Goal: Check status: Check status

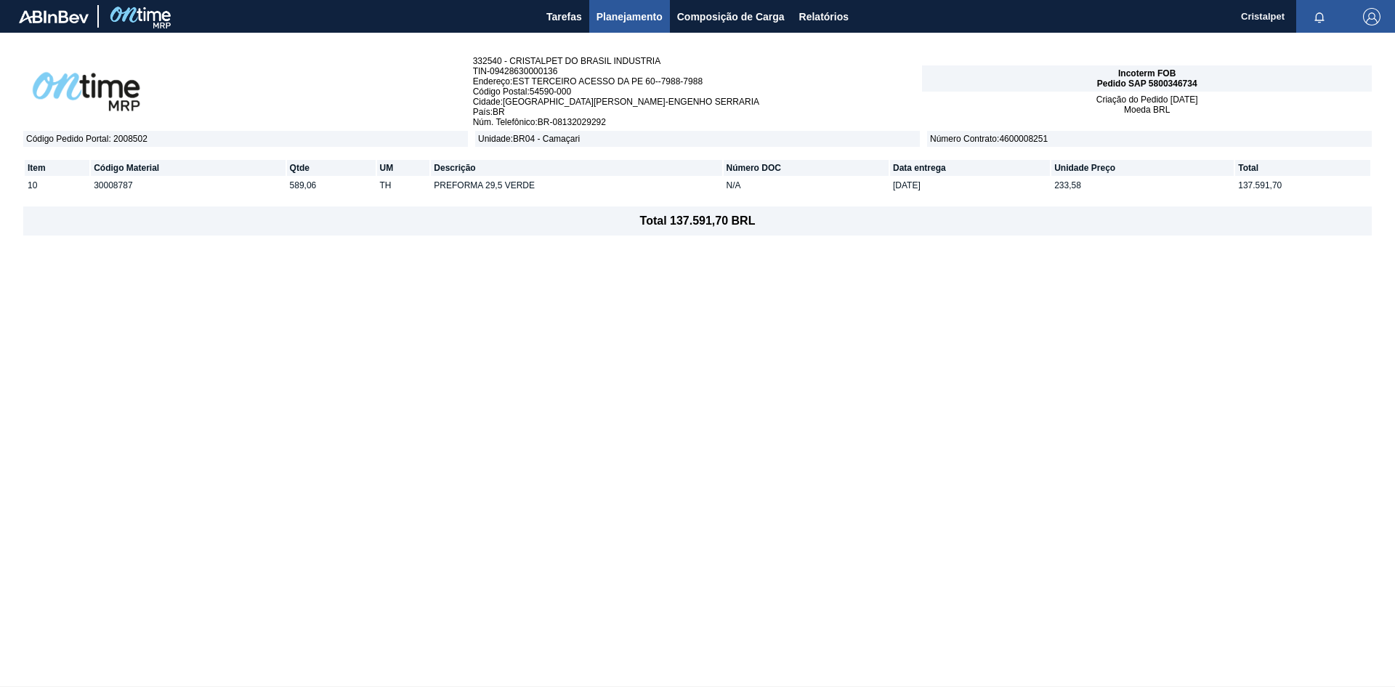
click at [613, 15] on span "Planejamento" at bounding box center [630, 16] width 66 height 17
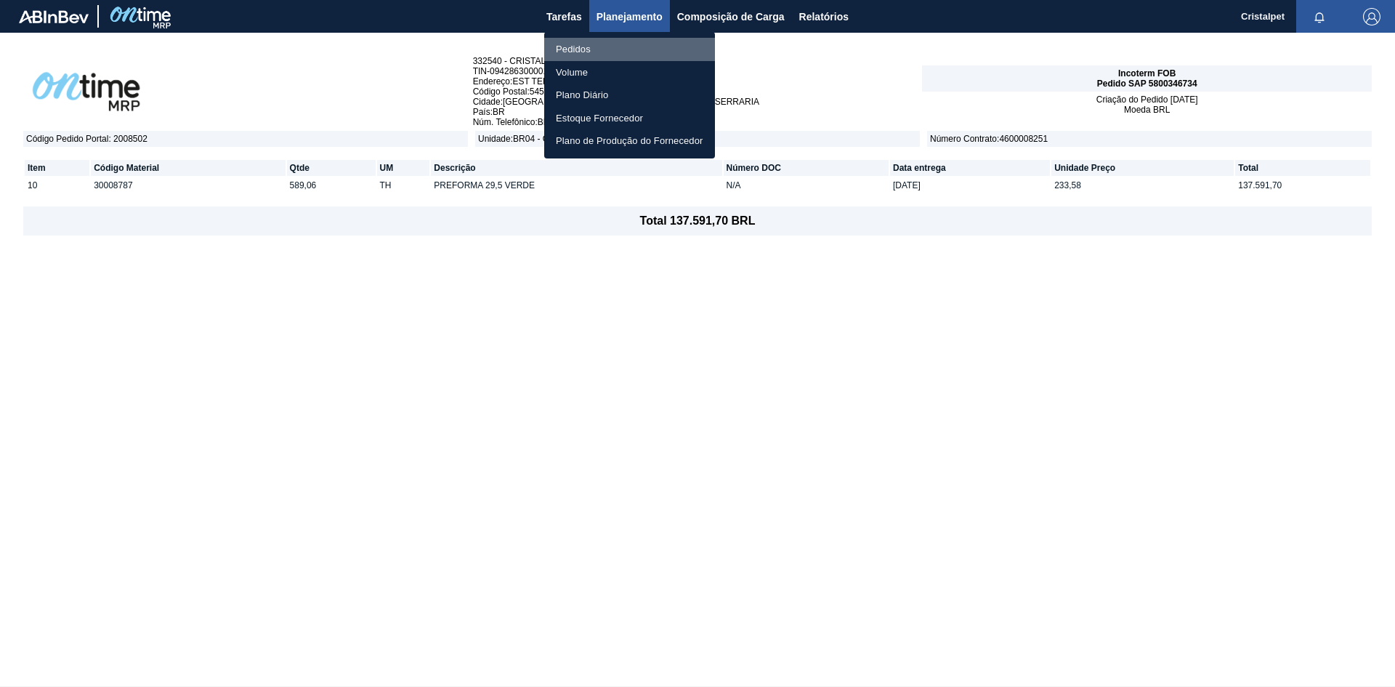
click at [581, 45] on li "Pedidos" at bounding box center [629, 49] width 171 height 23
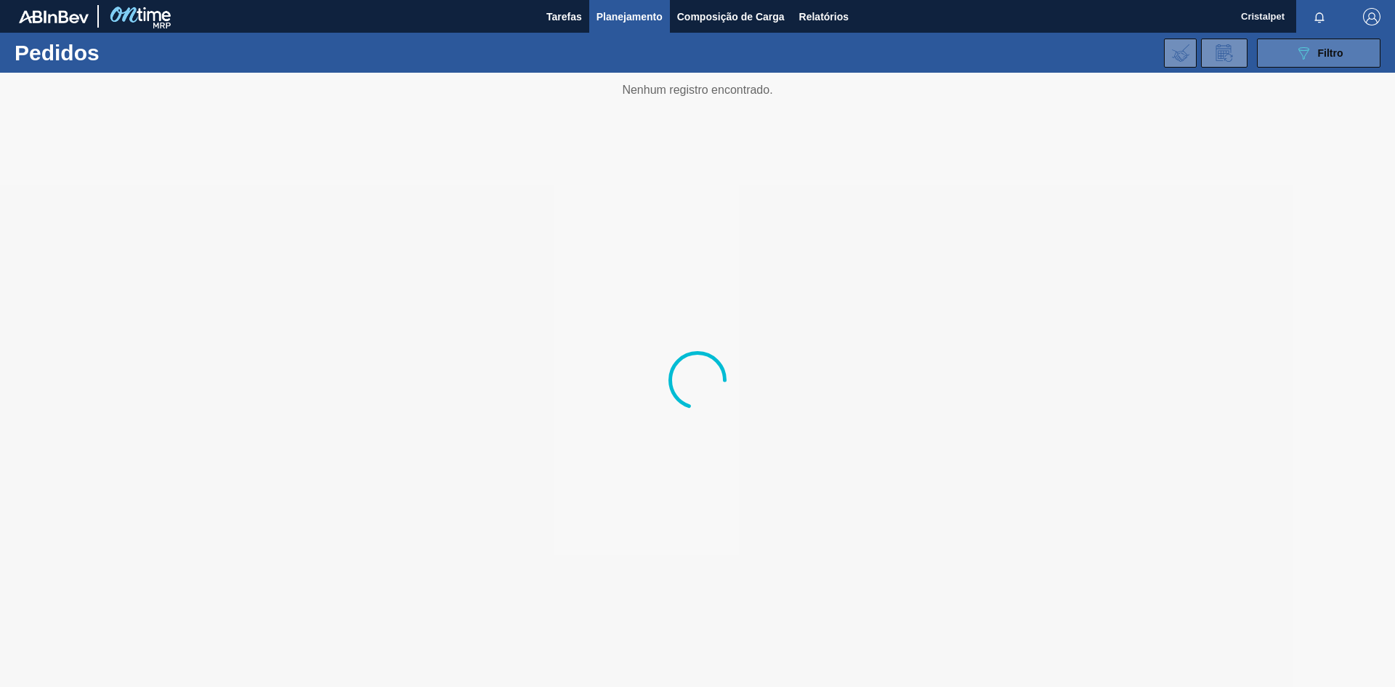
click at [1306, 48] on icon "089F7B8B-B2A5-4AFE-B5C0-19BA573D28AC" at bounding box center [1303, 52] width 17 height 17
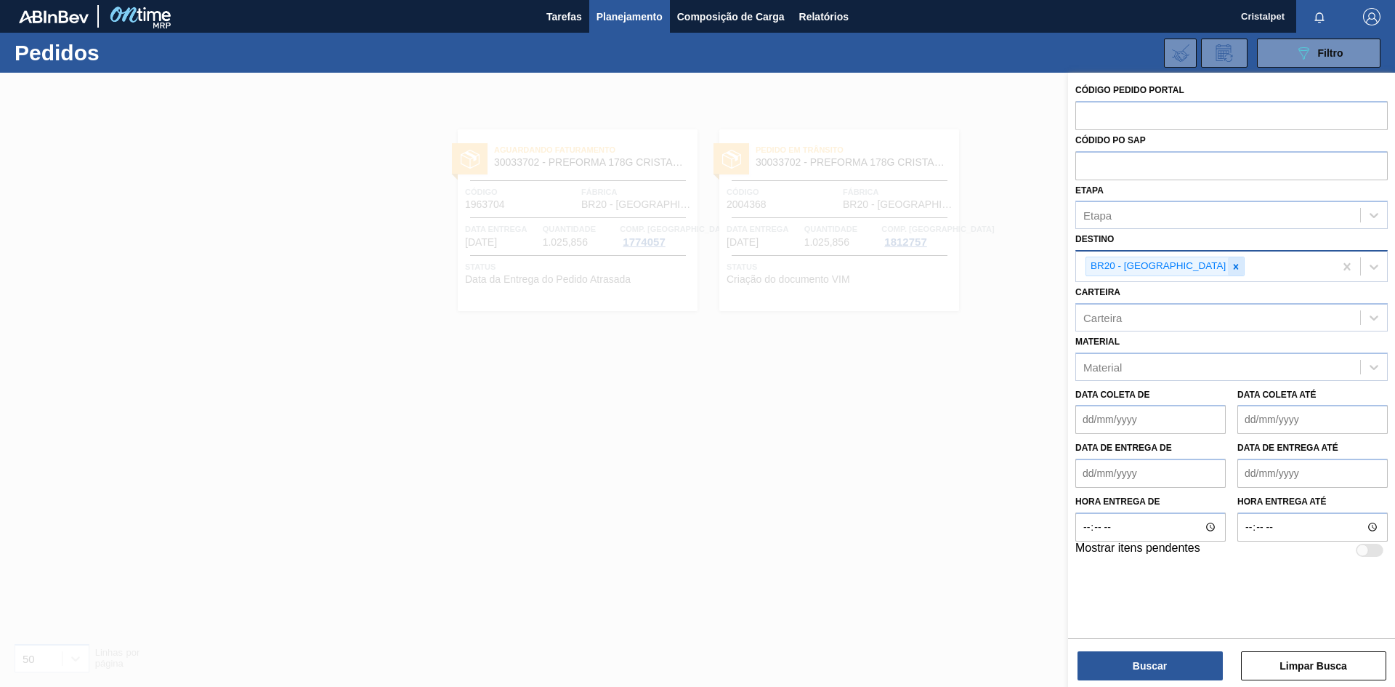
click at [1231, 267] on icon at bounding box center [1236, 267] width 10 height 10
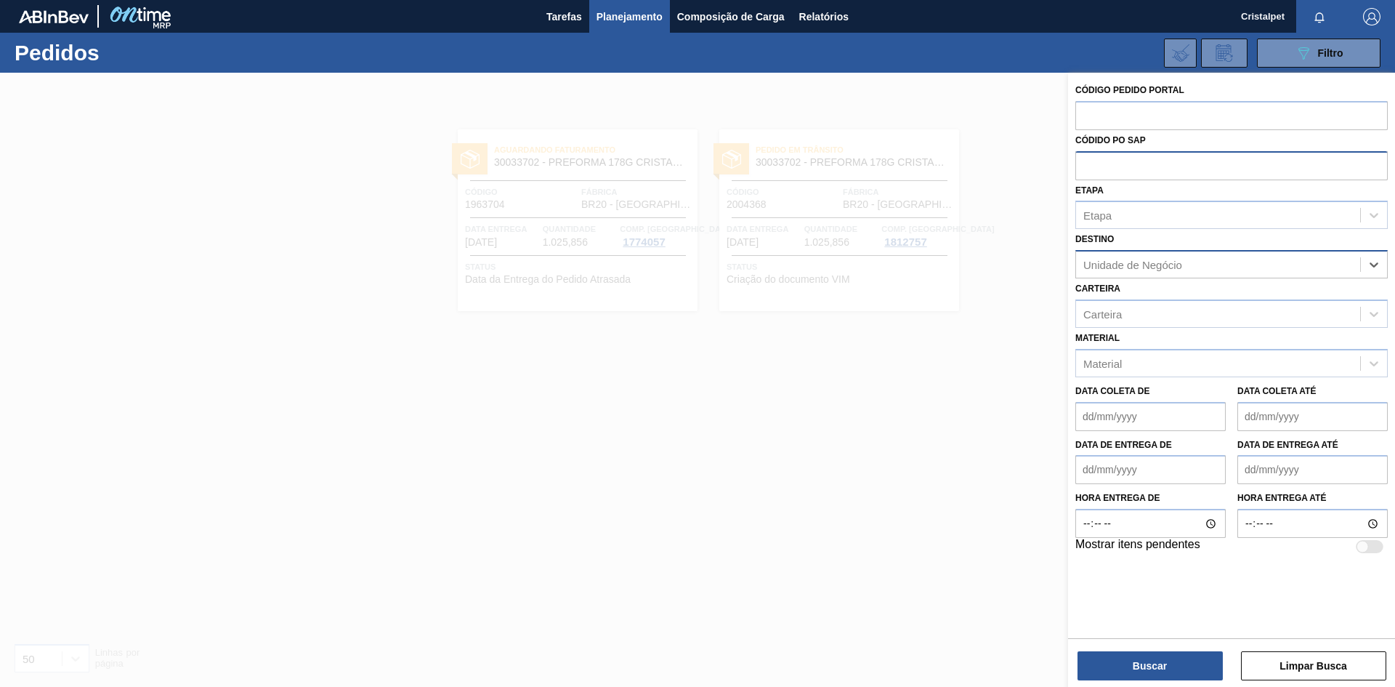
click at [1128, 171] on input "text" at bounding box center [1231, 165] width 312 height 28
paste input "5800342555"
type input "5800342555"
click at [1196, 665] on button "Buscar" at bounding box center [1150, 665] width 145 height 29
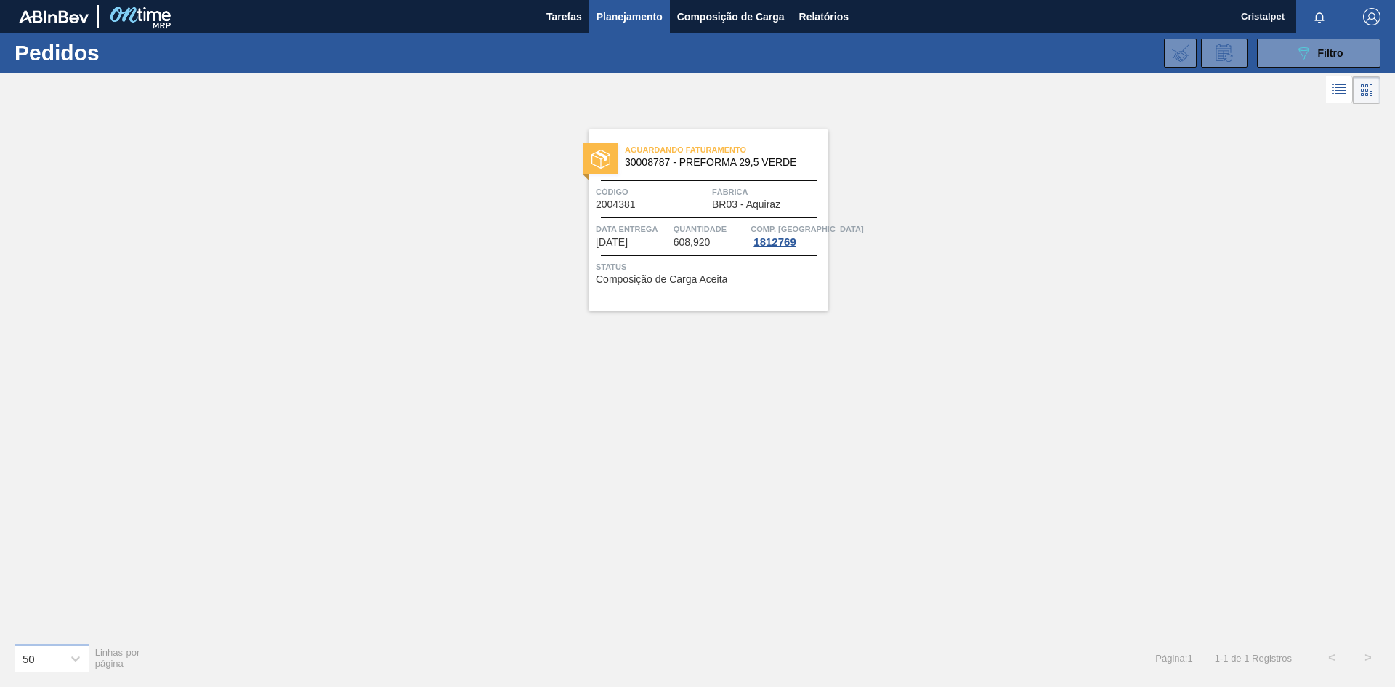
click at [775, 244] on div "1812769" at bounding box center [775, 242] width 48 height 12
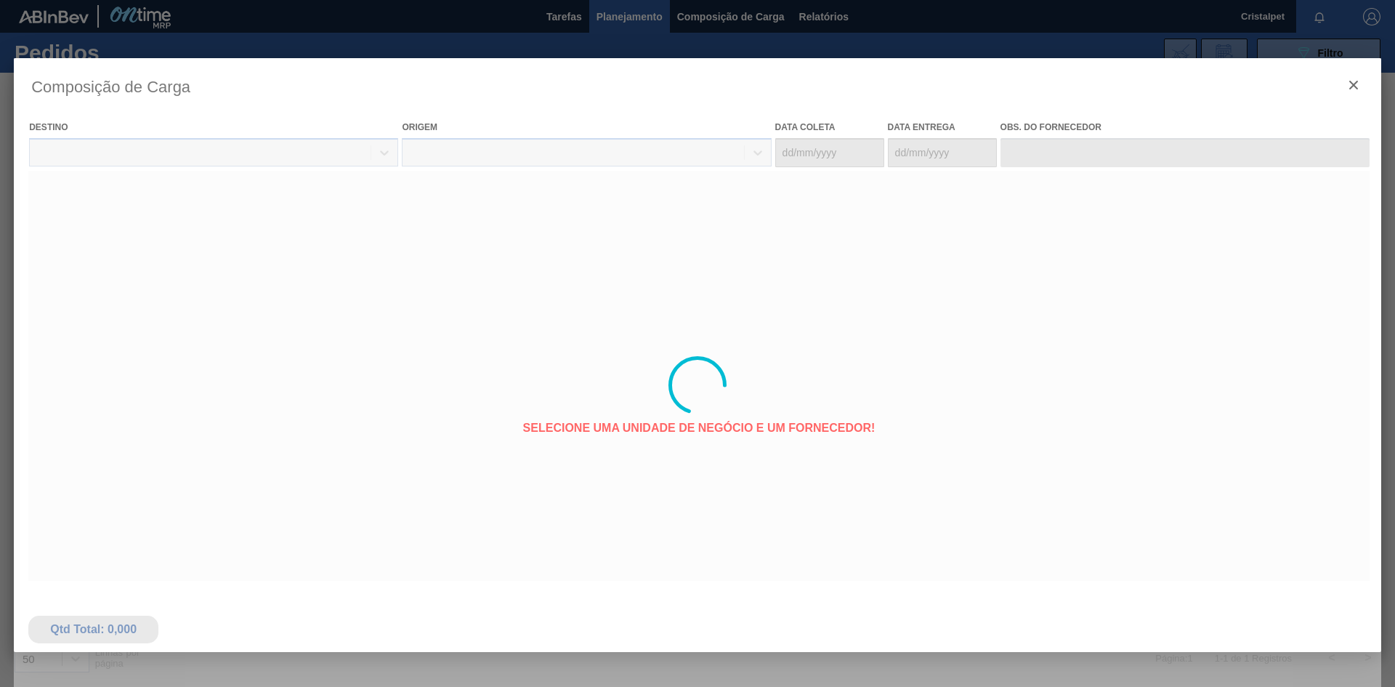
type coleta "[DATE]"
type entrega "[DATE]"
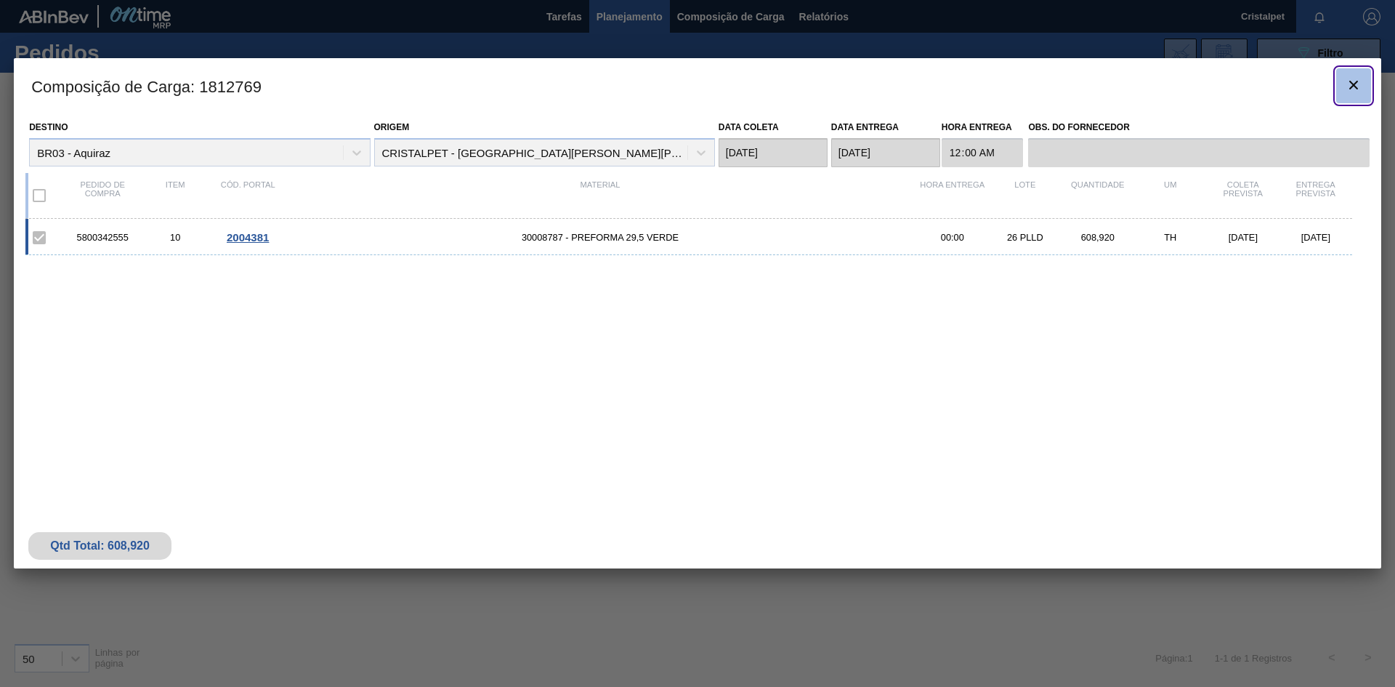
click at [1356, 83] on icon "botão de ícone" at bounding box center [1353, 85] width 9 height 9
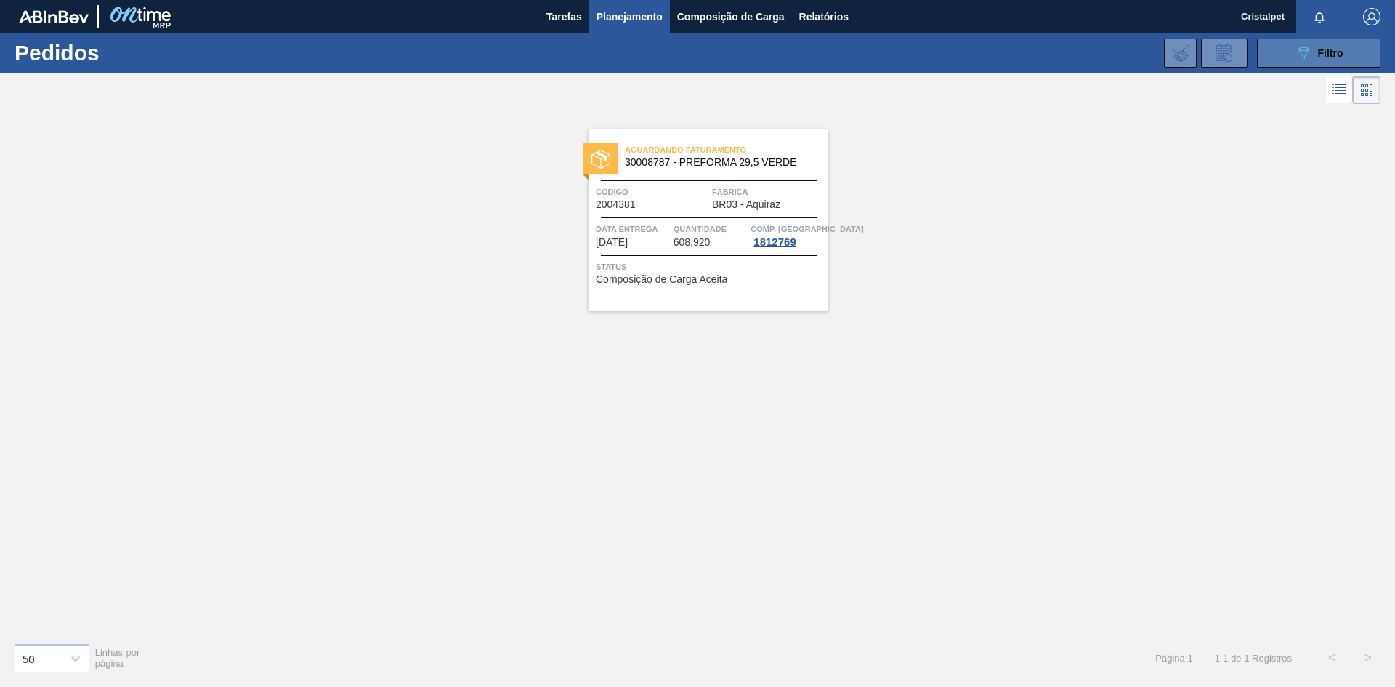
click at [1349, 53] on button "089F7B8B-B2A5-4AFE-B5C0-19BA573D28AC Filtro" at bounding box center [1319, 53] width 124 height 29
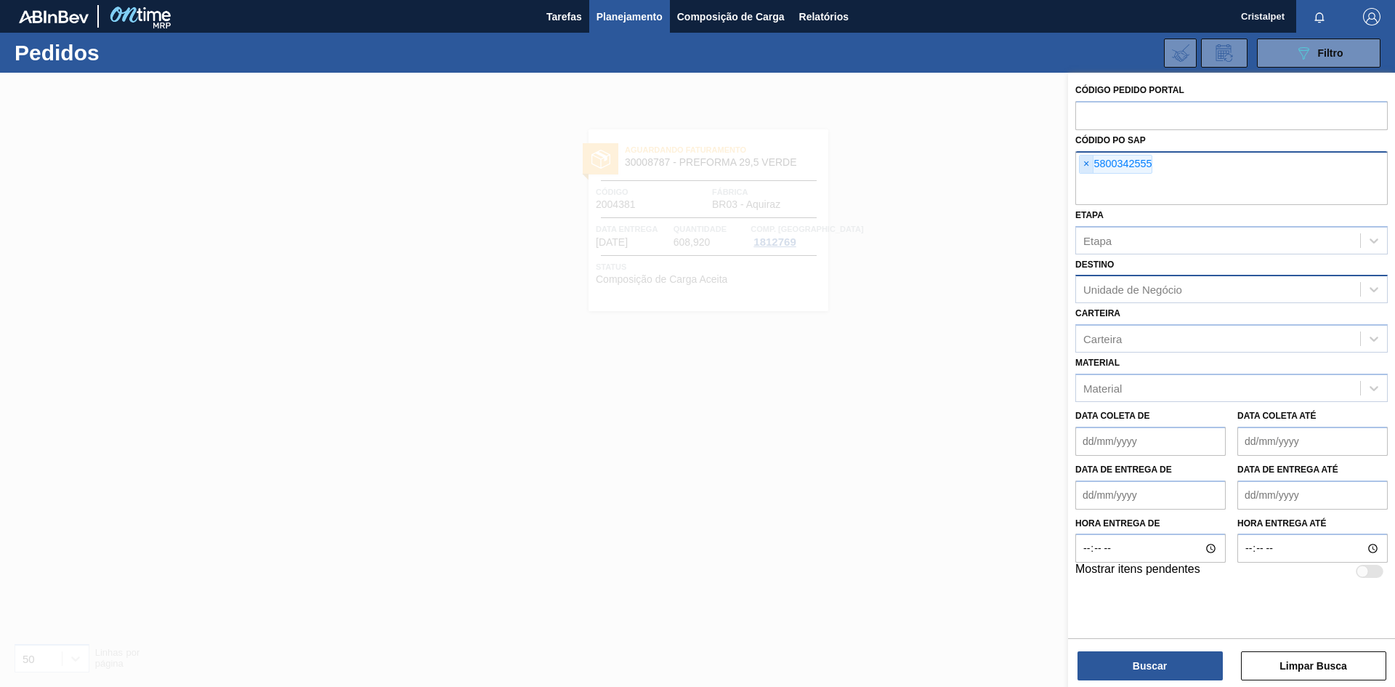
click at [1087, 163] on span "×" at bounding box center [1087, 163] width 14 height 17
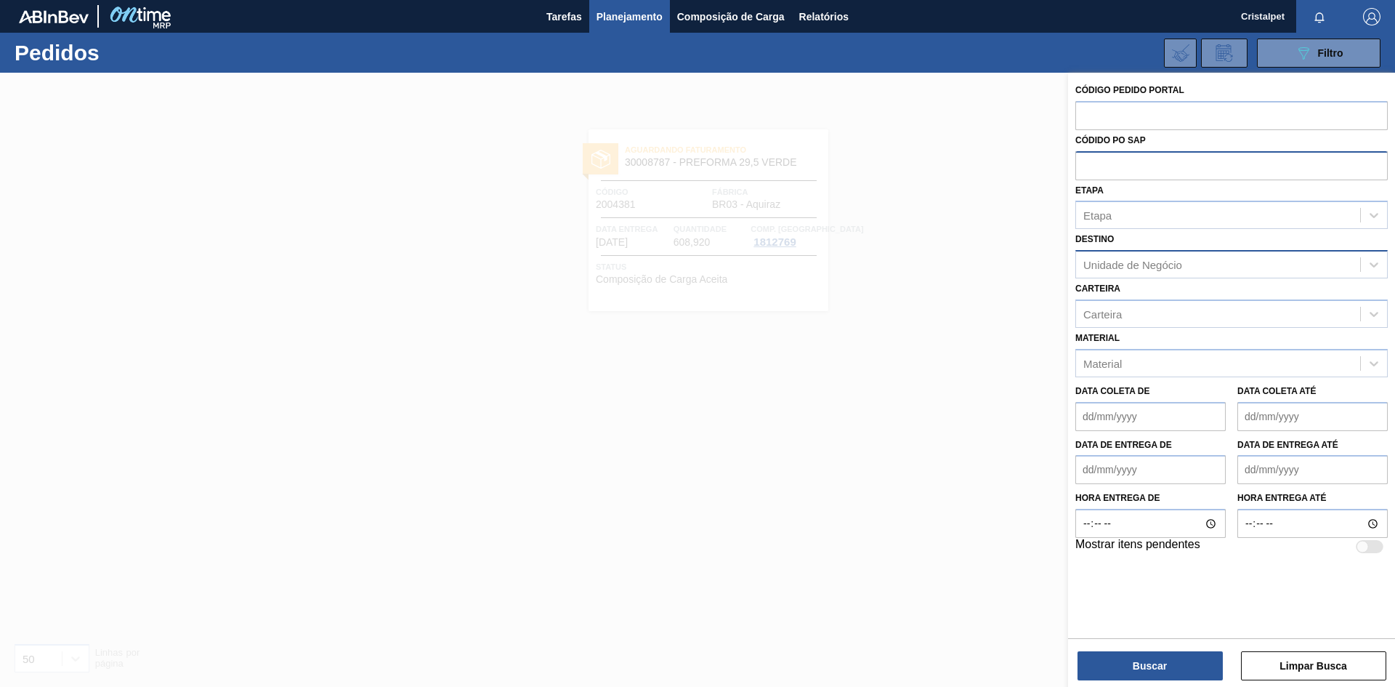
paste input "5800342555"
type input "5800342555"
click at [1169, 659] on button "Buscar" at bounding box center [1150, 665] width 145 height 29
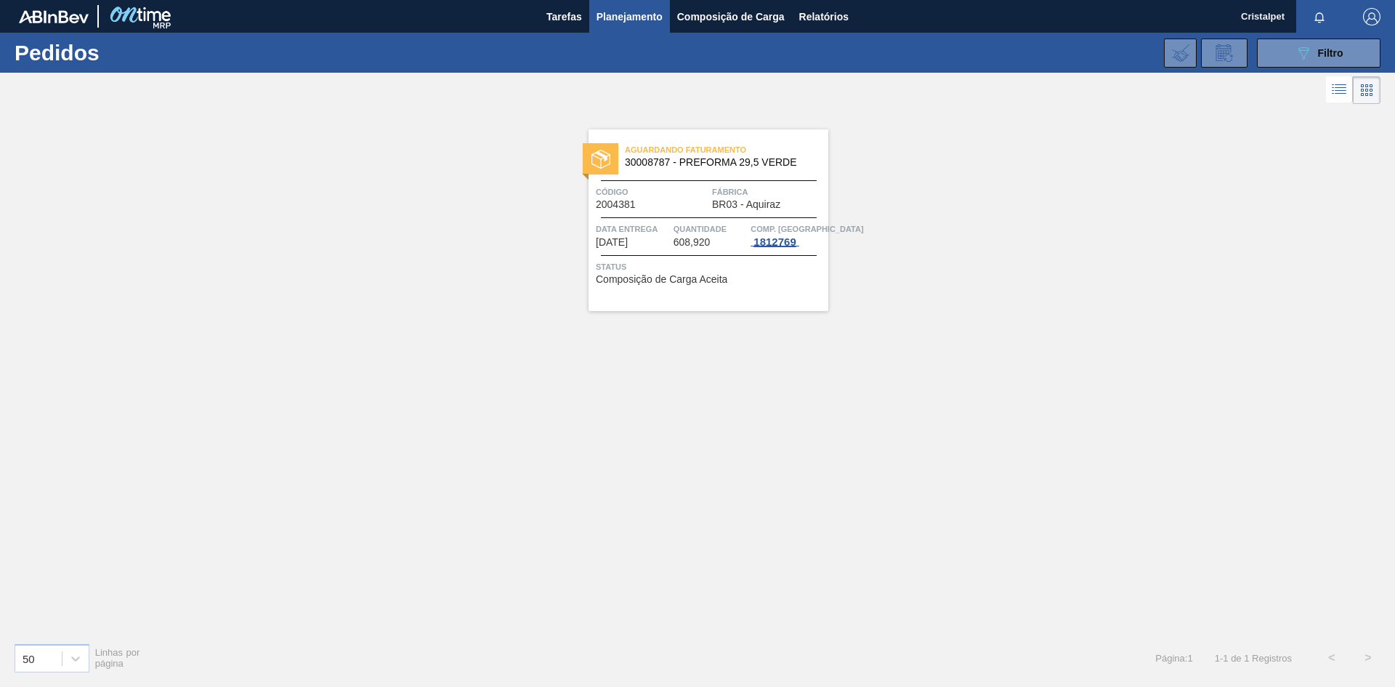
click at [775, 242] on div "1812769" at bounding box center [775, 242] width 48 height 12
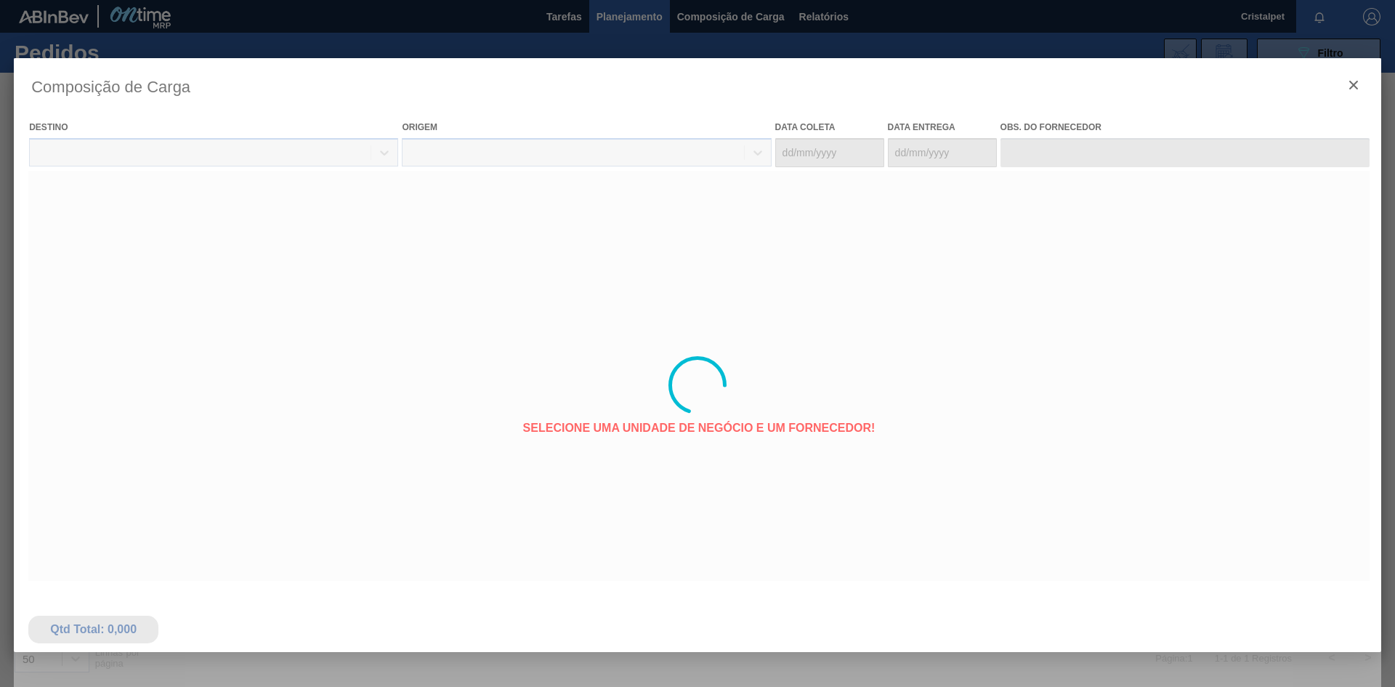
type coleta "[DATE]"
type entrega "[DATE]"
